Goal: Transaction & Acquisition: Subscribe to service/newsletter

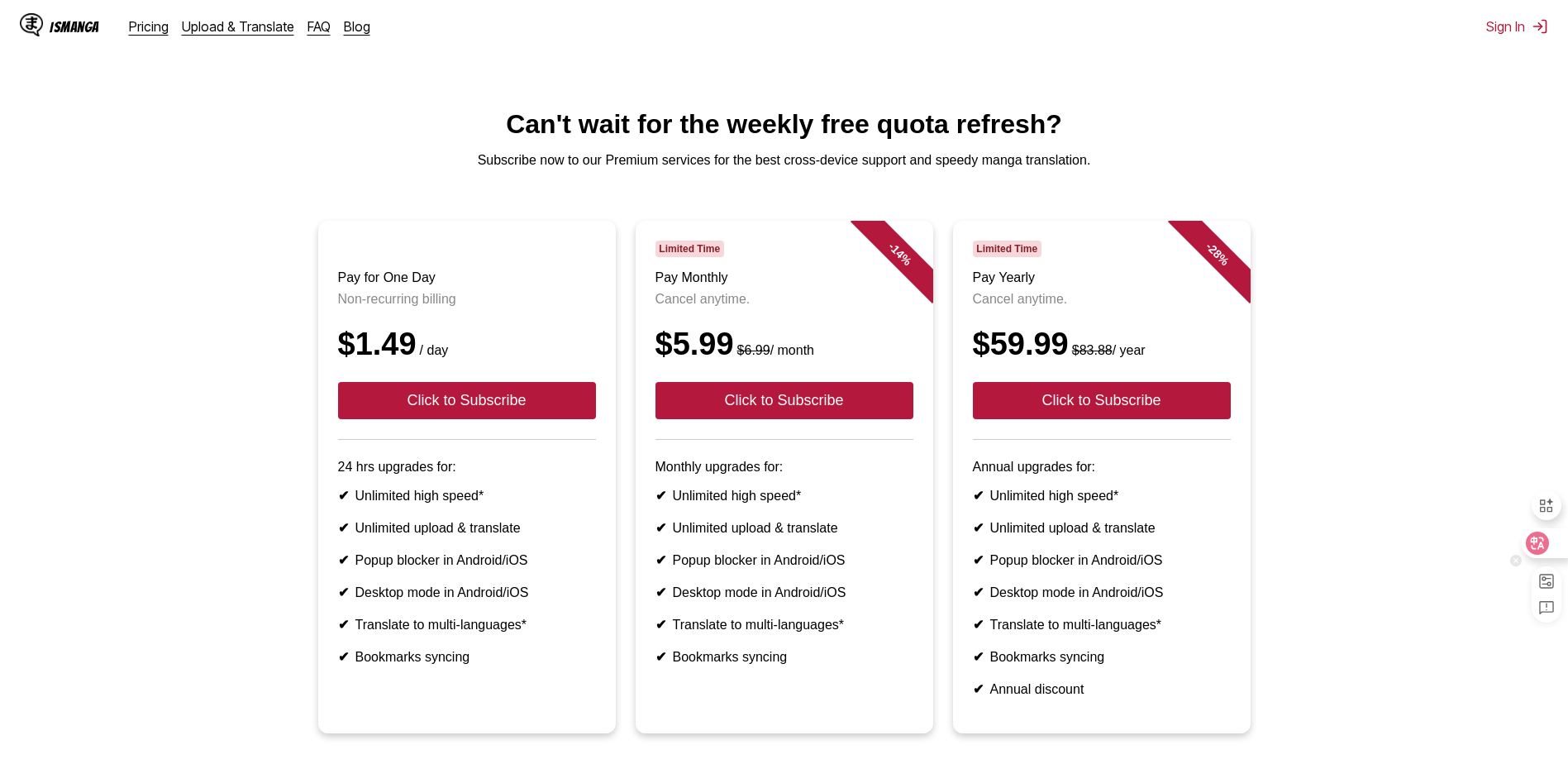
click at [1532, 539] on icon at bounding box center [1537, 543] width 14 height 13
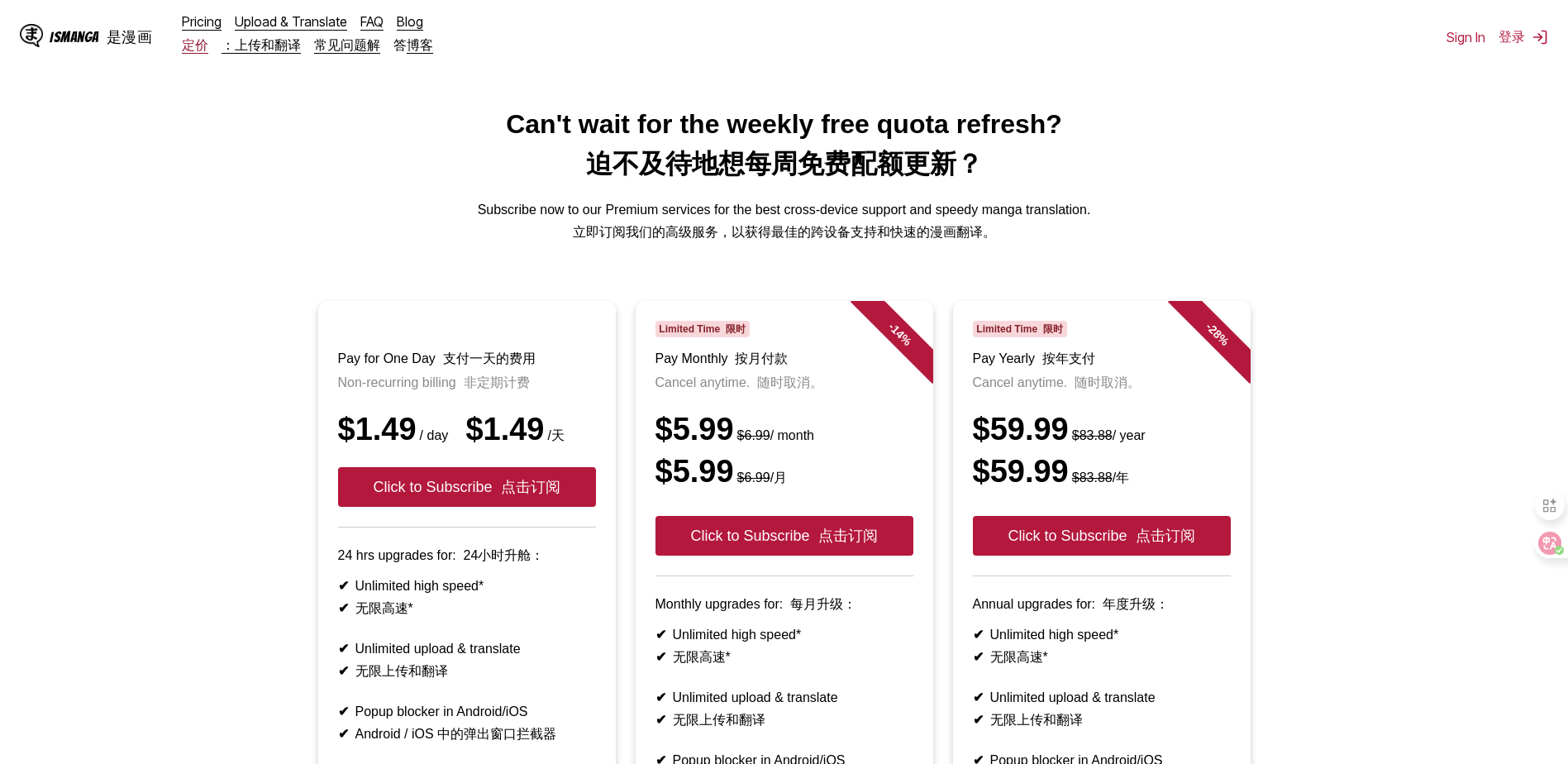
click at [193, 50] on link "定价" at bounding box center [195, 45] width 26 height 17
click at [112, 41] on font "是漫画" at bounding box center [130, 36] width 46 height 16
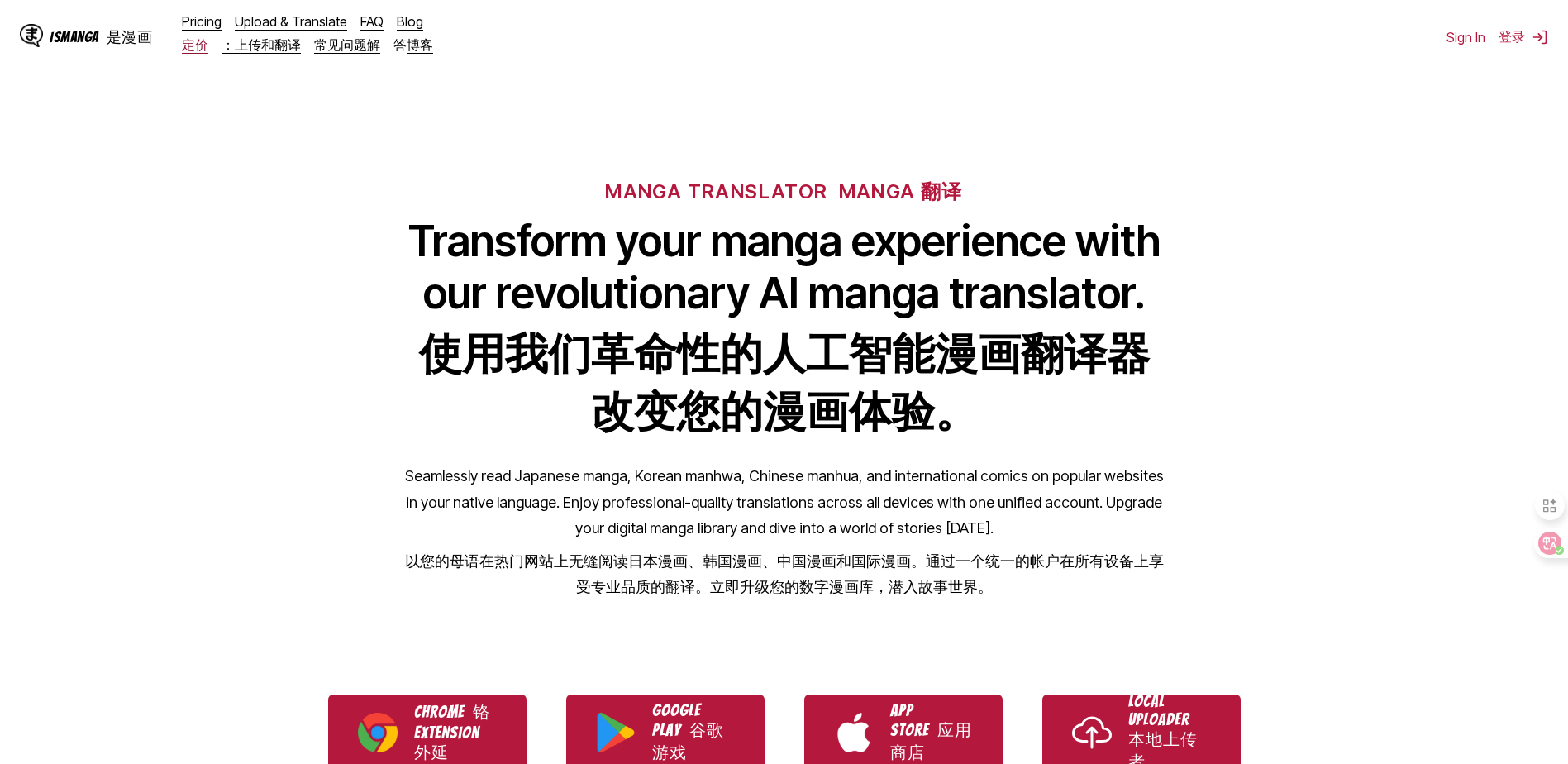
click at [205, 53] on link "定价" at bounding box center [195, 45] width 26 height 17
